Goal: Find specific page/section: Find specific page/section

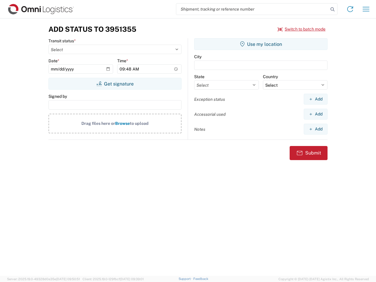
click at [252, 9] on input "search" at bounding box center [252, 9] width 152 height 11
click at [332, 9] on icon at bounding box center [332, 9] width 8 height 8
click at [350, 9] on icon at bounding box center [349, 8] width 9 height 9
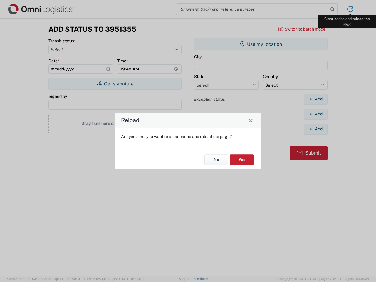
click at [366, 9] on div "Reload Are you sure, you want to clear cache and reload the page? No Yes" at bounding box center [188, 141] width 376 height 282
click at [302, 29] on div "Reload Are you sure, you want to clear cache and reload the page? No Yes" at bounding box center [188, 141] width 376 height 282
click at [115, 84] on div "Reload Are you sure, you want to clear cache and reload the page? No Yes" at bounding box center [188, 141] width 376 height 282
click at [261, 44] on div "Reload Are you sure, you want to clear cache and reload the page? No Yes" at bounding box center [188, 141] width 376 height 282
click at [315, 99] on div "Reload Are you sure, you want to clear cache and reload the page? No Yes" at bounding box center [188, 141] width 376 height 282
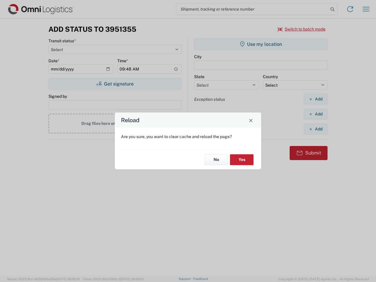
click at [315, 114] on div "Reload Are you sure, you want to clear cache and reload the page? No Yes" at bounding box center [188, 141] width 376 height 282
click at [315, 129] on div "Reload Are you sure, you want to clear cache and reload the page? No Yes" at bounding box center [188, 141] width 376 height 282
